Goal: Task Accomplishment & Management: Manage account settings

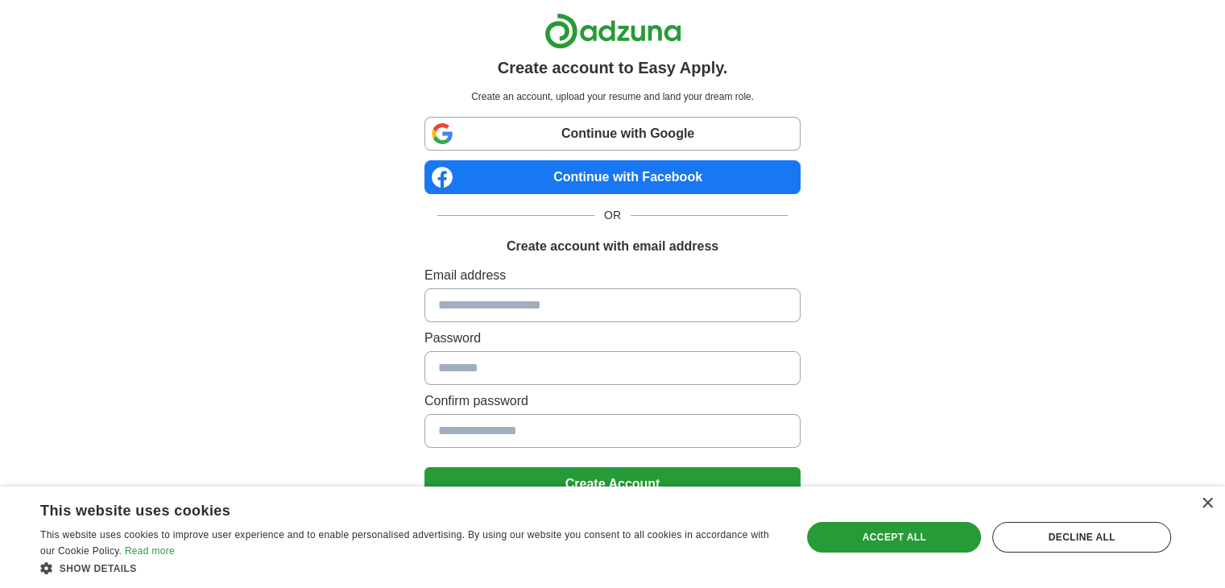
click at [532, 304] on input at bounding box center [612, 305] width 376 height 34
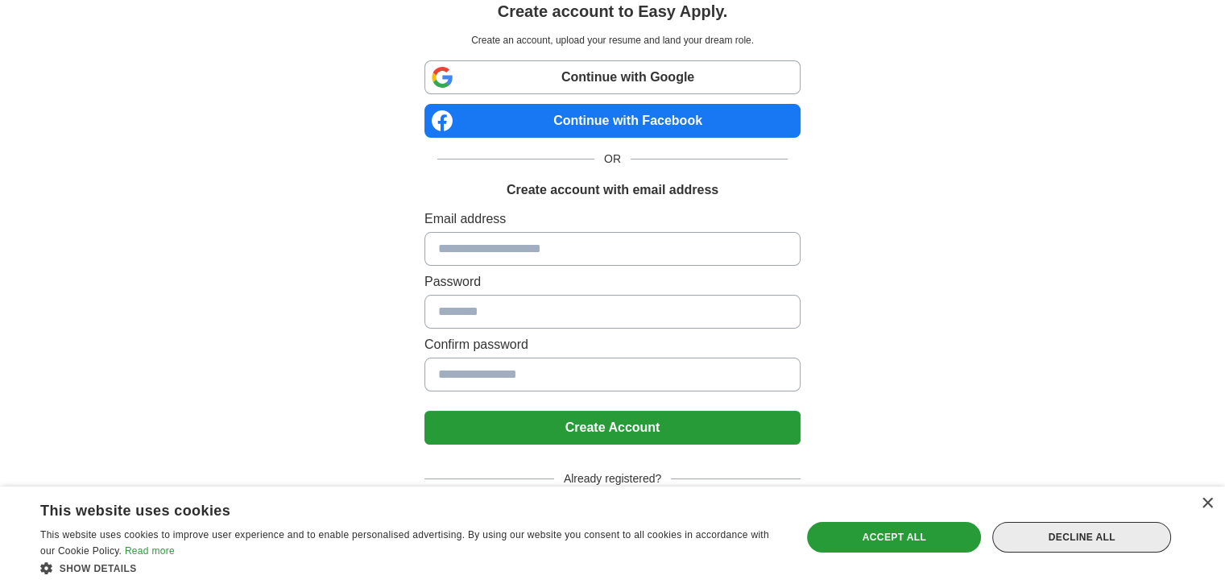
click at [1094, 539] on div "Decline all" at bounding box center [1081, 537] width 179 height 31
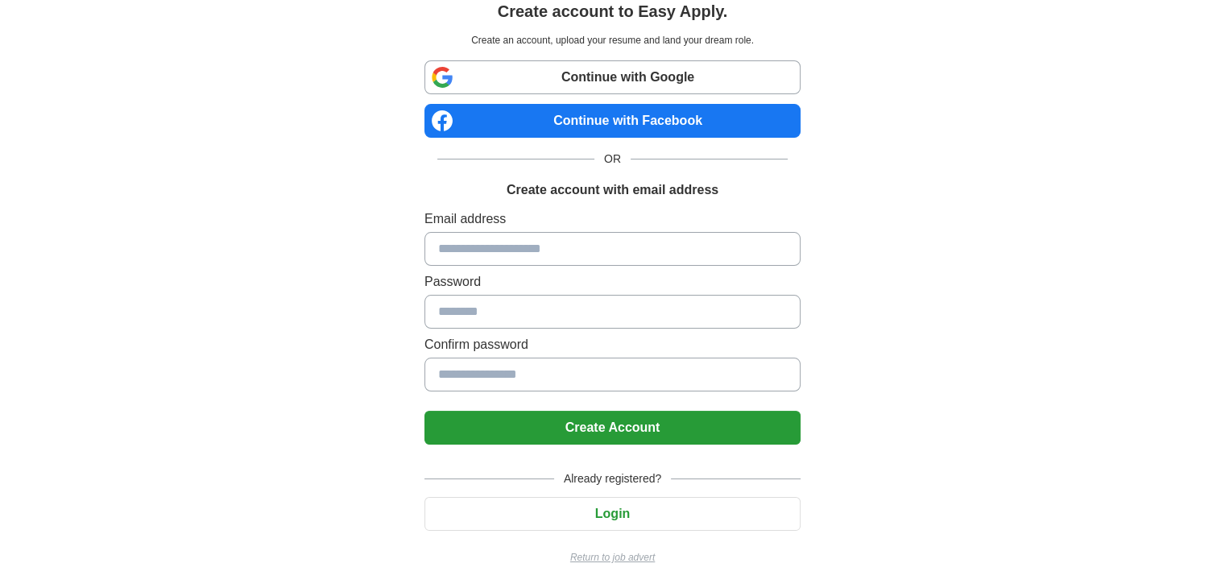
click at [603, 520] on button "Login" at bounding box center [612, 514] width 376 height 34
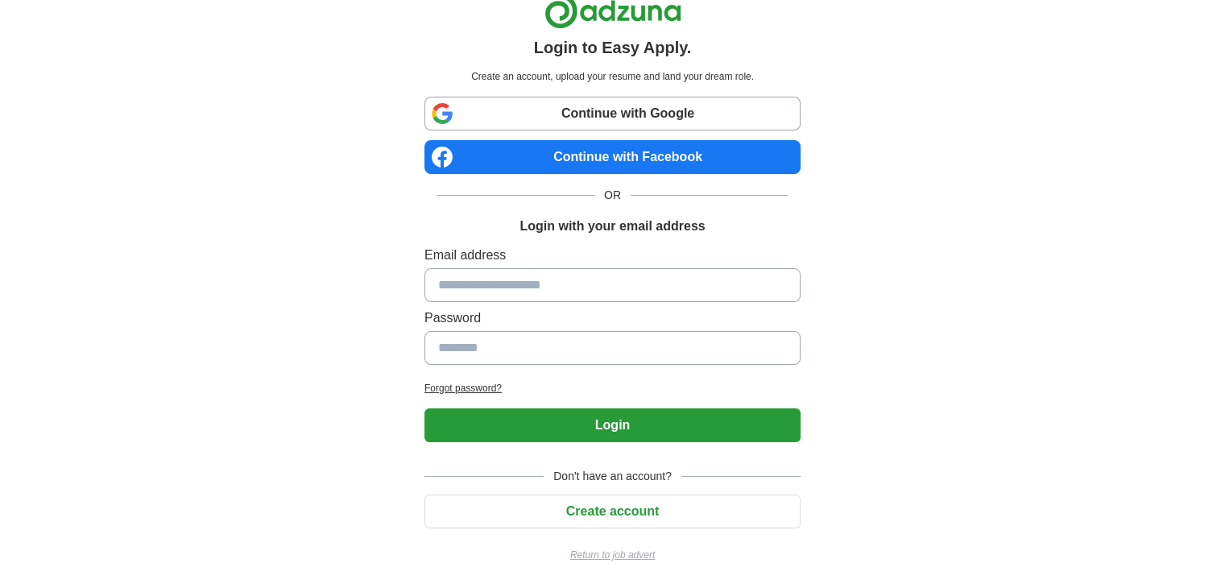
scroll to position [19, 0]
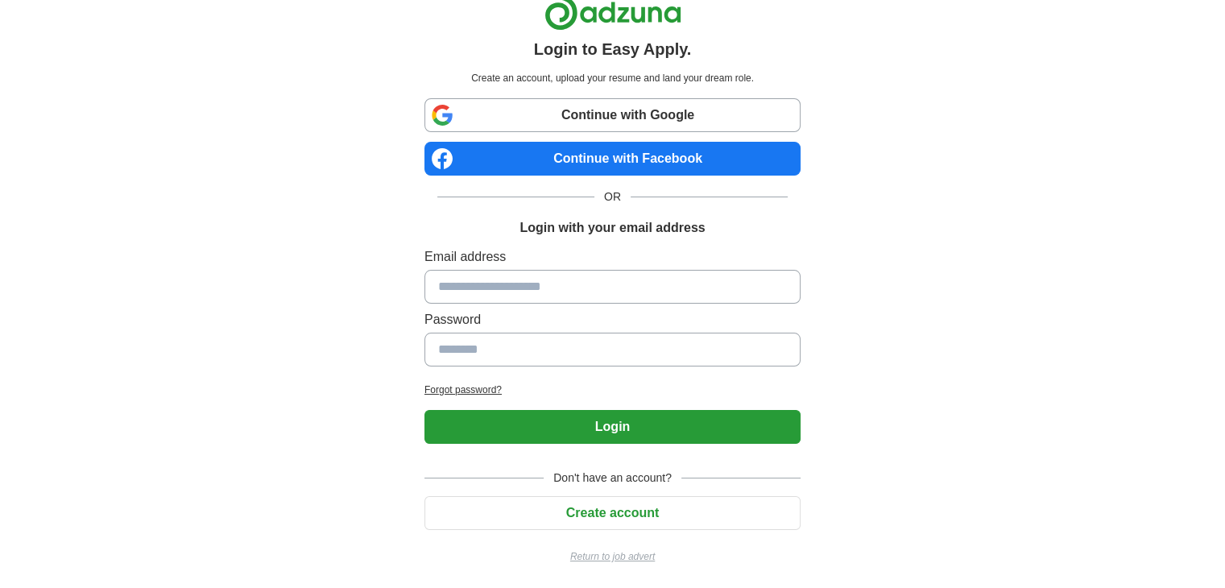
click at [557, 294] on input at bounding box center [612, 287] width 376 height 34
type input "**********"
click at [424, 410] on button "Login" at bounding box center [612, 427] width 376 height 34
